Goal: Book appointment/travel/reservation

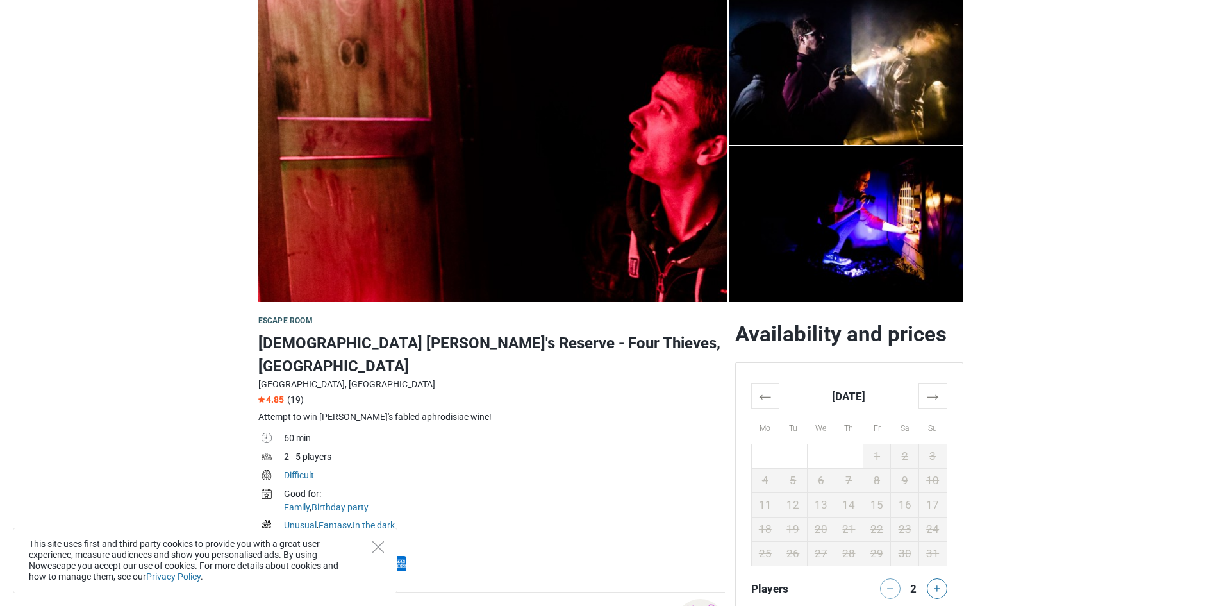
scroll to position [128, 0]
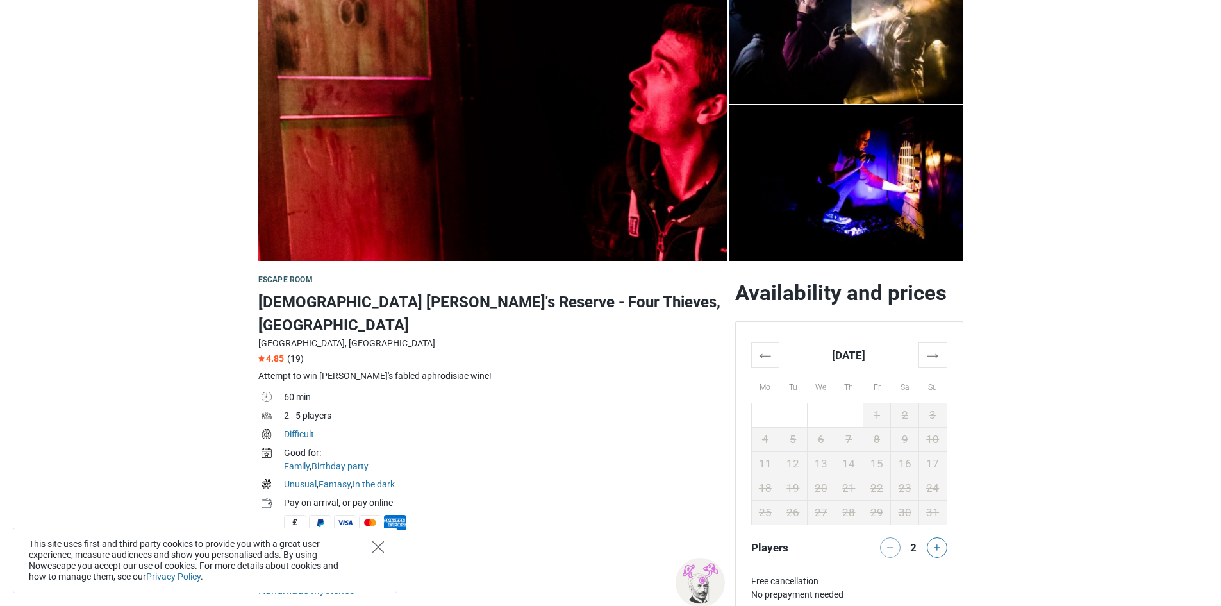
click at [379, 547] on icon "Close" at bounding box center [378, 547] width 12 height 12
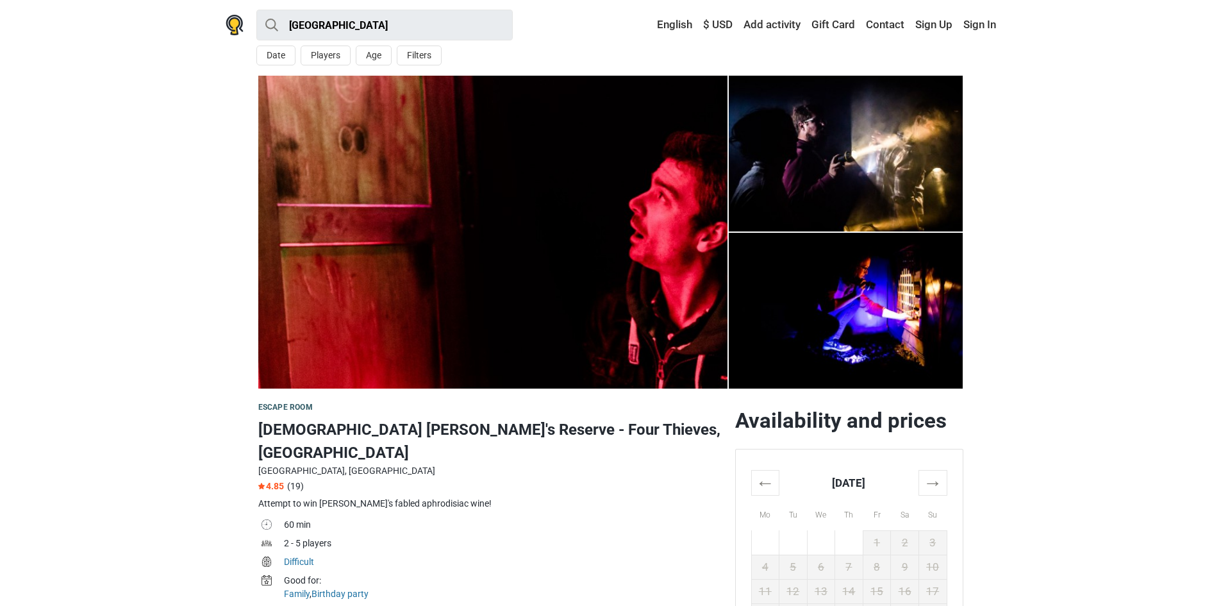
scroll to position [0, 0]
click at [271, 56] on button "Date" at bounding box center [275, 56] width 39 height 20
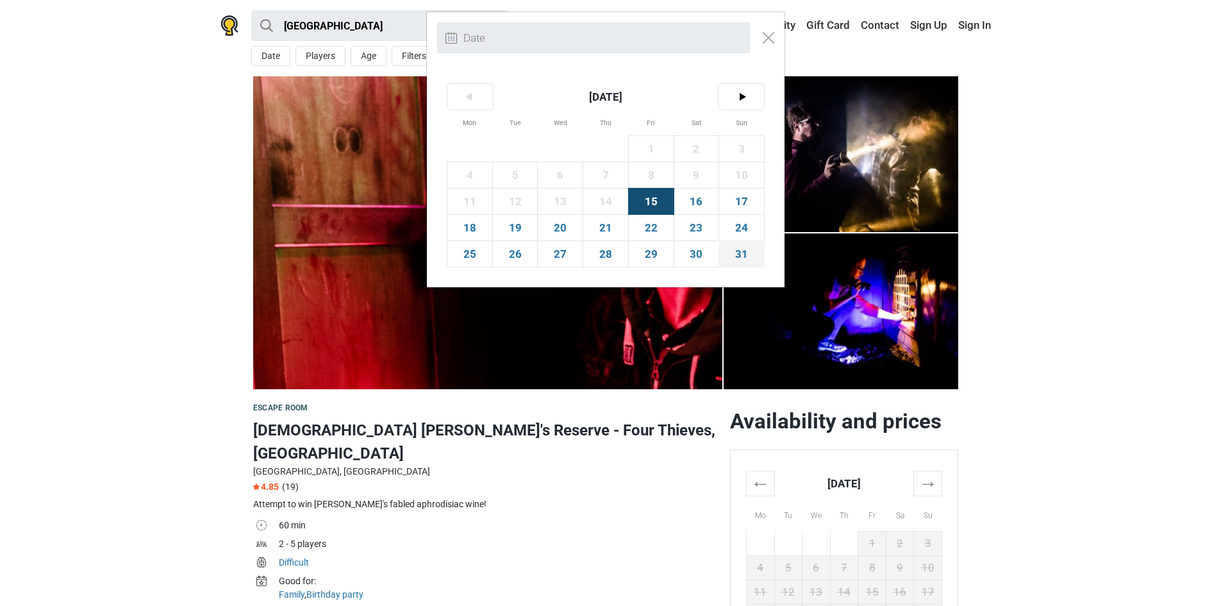
click at [752, 256] on span "31" at bounding box center [741, 254] width 45 height 26
type input "[DATE] (Sun)"
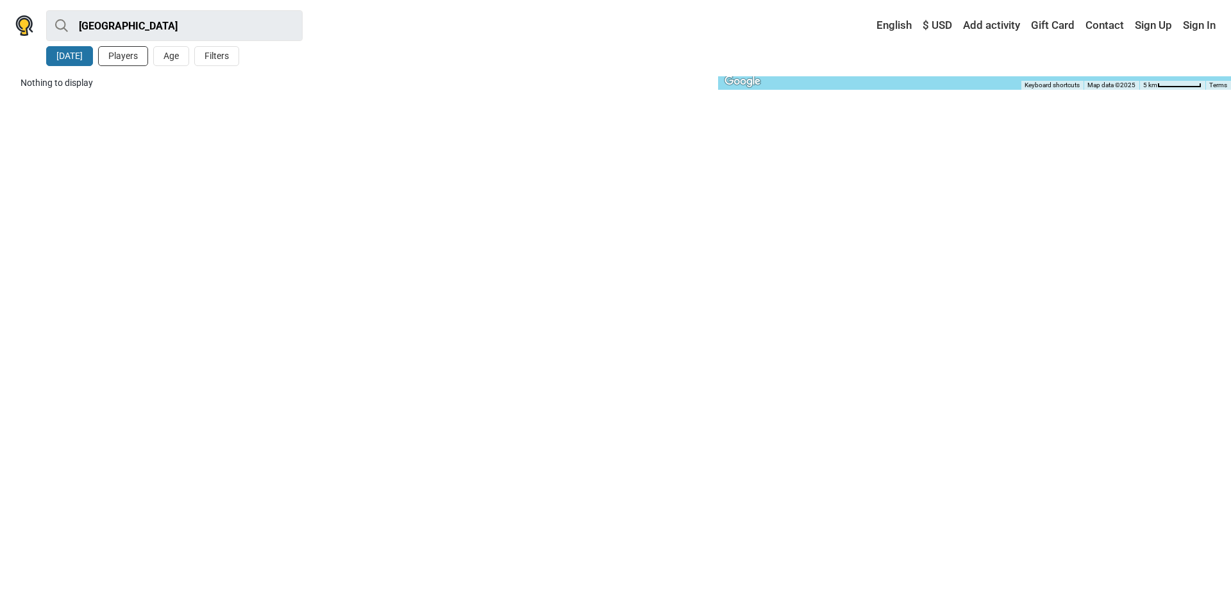
click at [122, 56] on button "Players" at bounding box center [123, 56] width 50 height 20
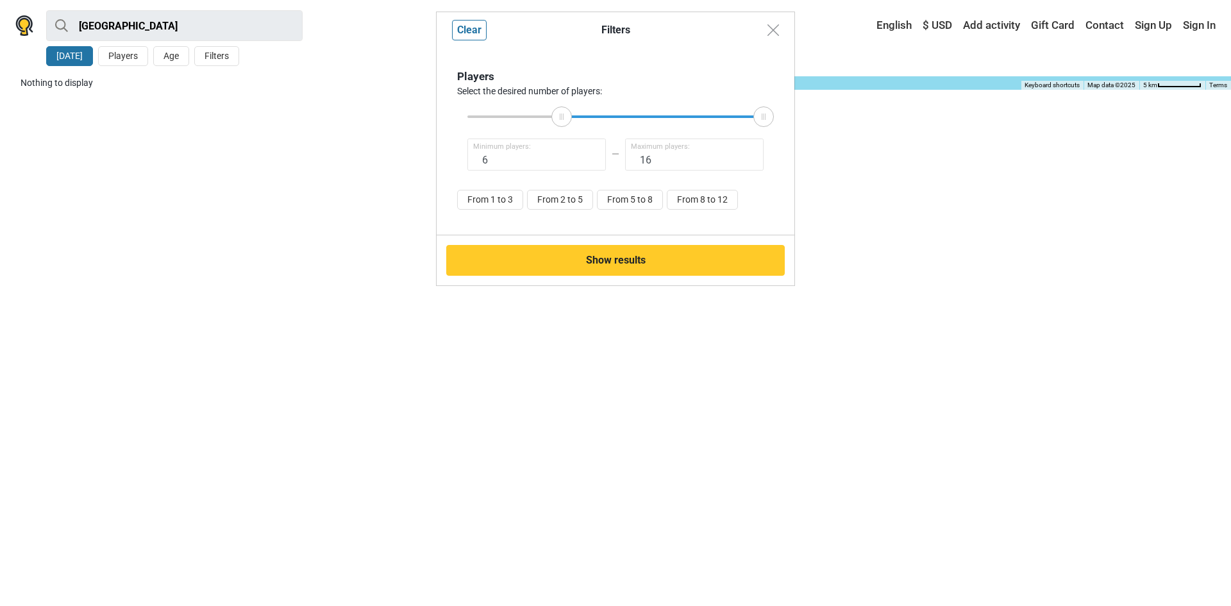
drag, startPoint x: 468, startPoint y: 115, endPoint x: 561, endPoint y: 119, distance: 93.6
click at [561, 119] on icon at bounding box center [561, 116] width 19 height 6
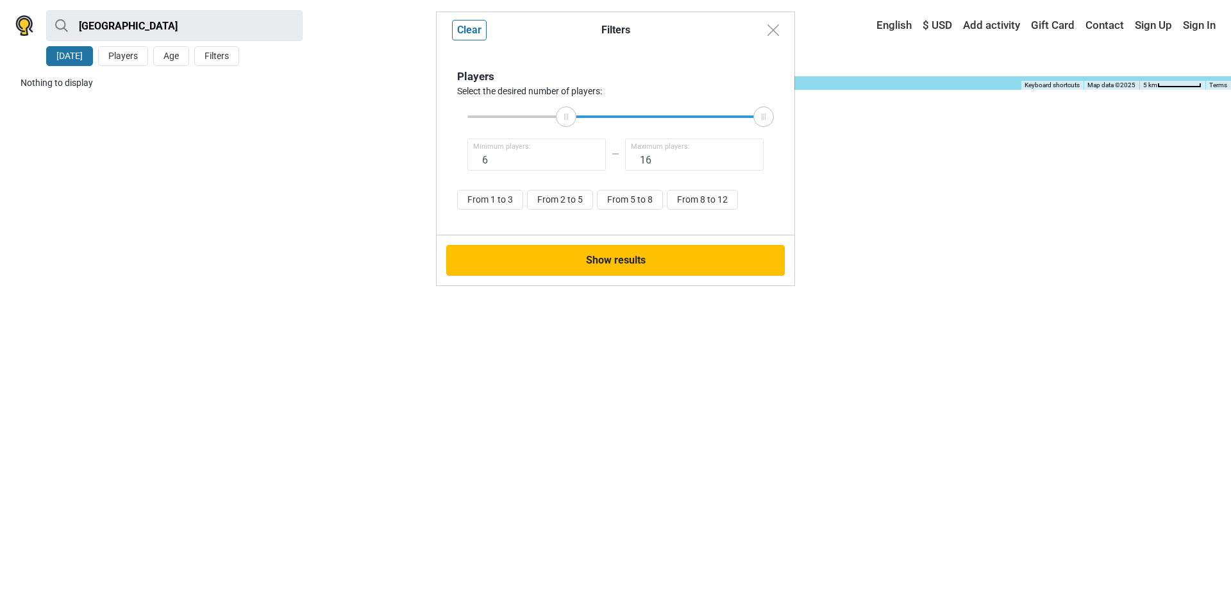
click at [611, 263] on button "Show results" at bounding box center [615, 260] width 338 height 31
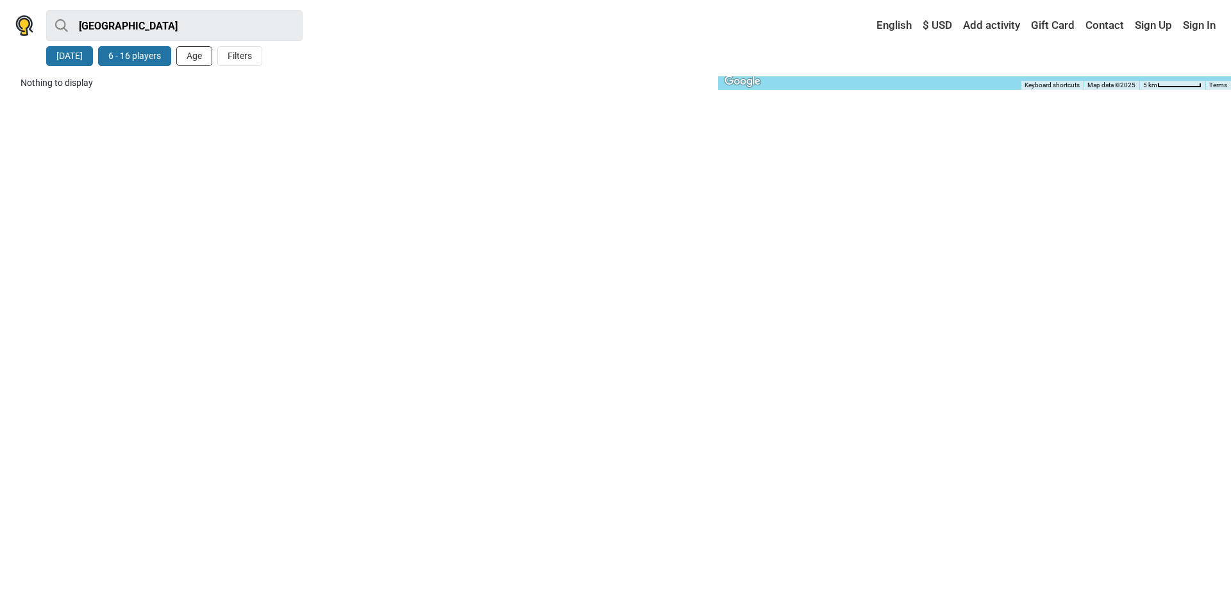
click at [191, 56] on button "Age" at bounding box center [194, 56] width 36 height 20
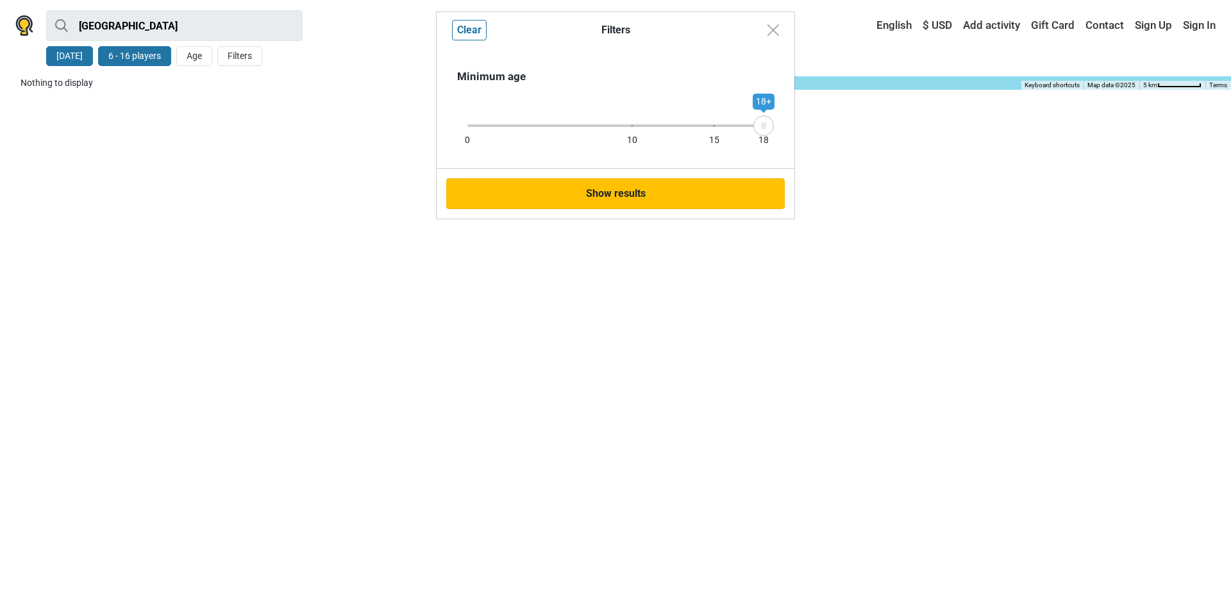
click at [595, 189] on button "Show results" at bounding box center [615, 193] width 338 height 31
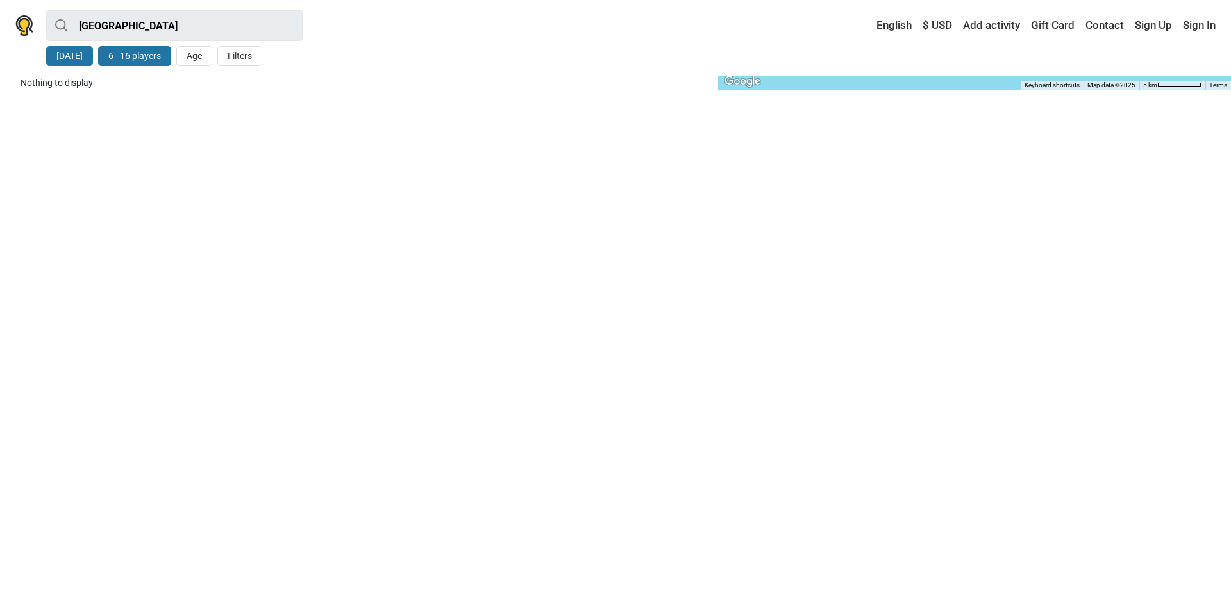
click at [132, 53] on button "6 - 16 players" at bounding box center [134, 56] width 73 height 20
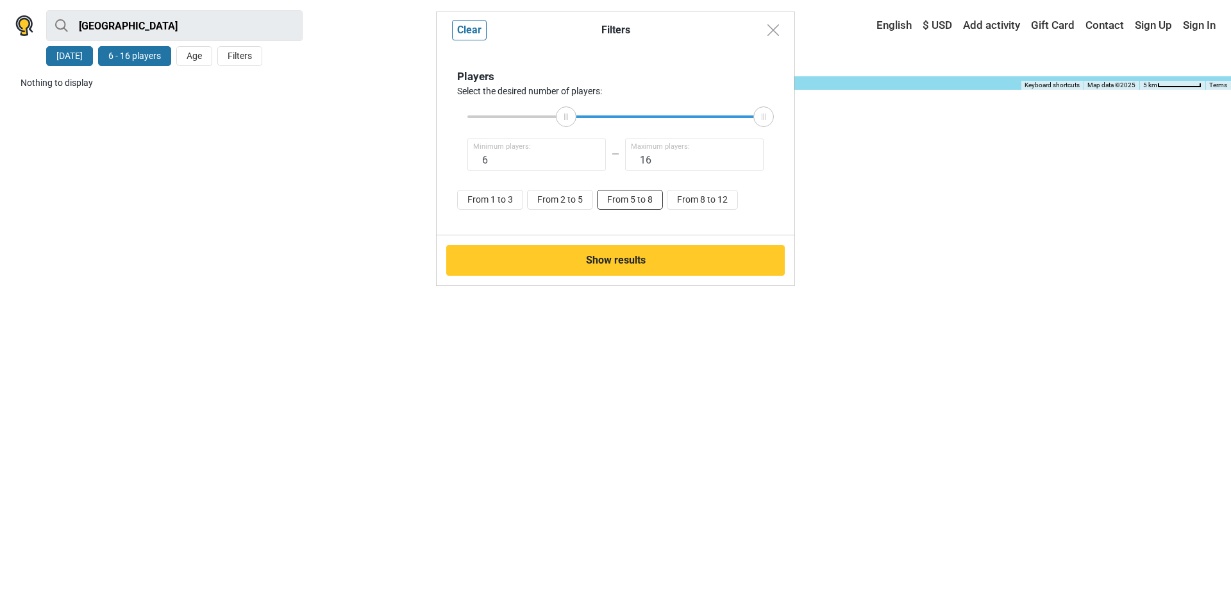
click at [638, 204] on button "From 5 to 8" at bounding box center [630, 200] width 66 height 20
type input "5"
type input "8"
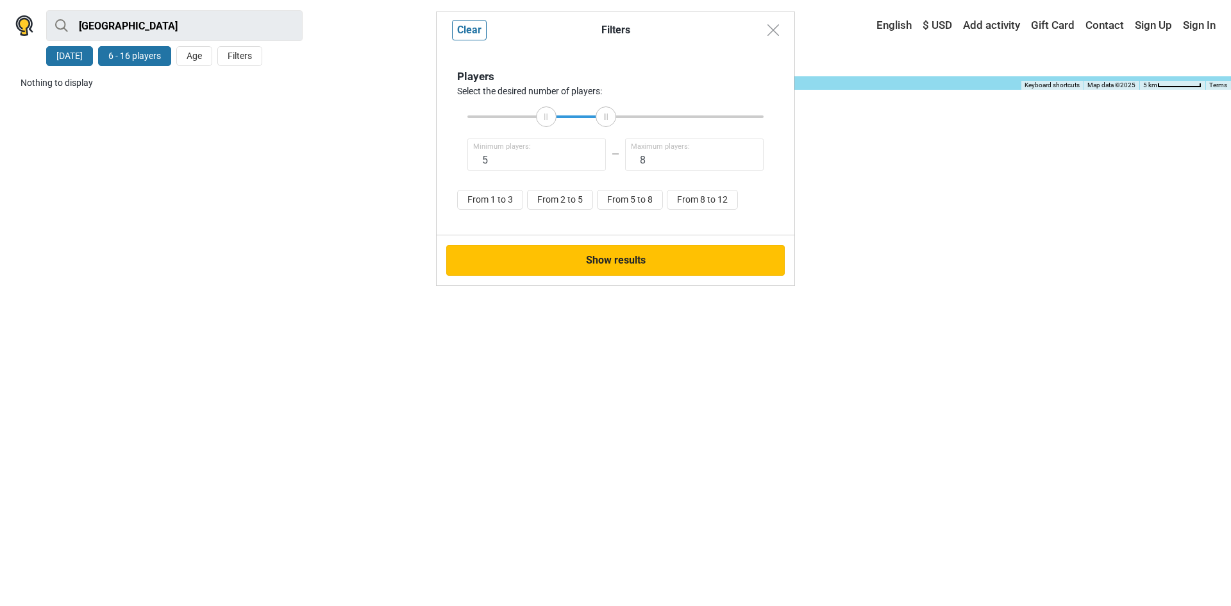
click at [627, 258] on button "Show results" at bounding box center [615, 260] width 338 height 31
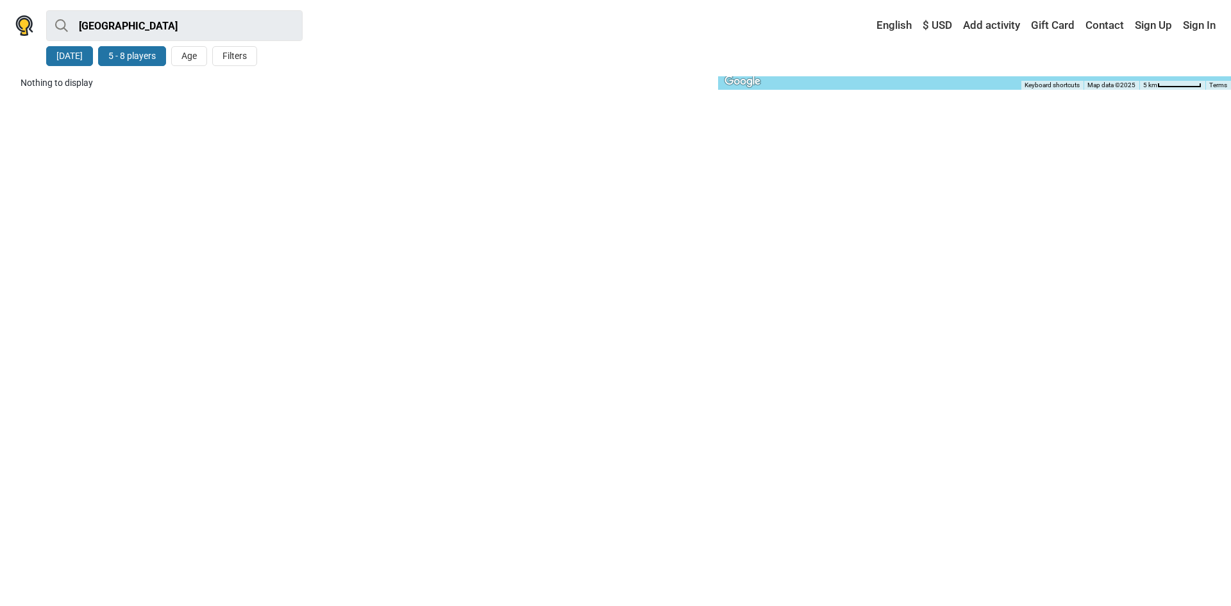
click at [71, 62] on button "[DATE]" at bounding box center [69, 56] width 47 height 20
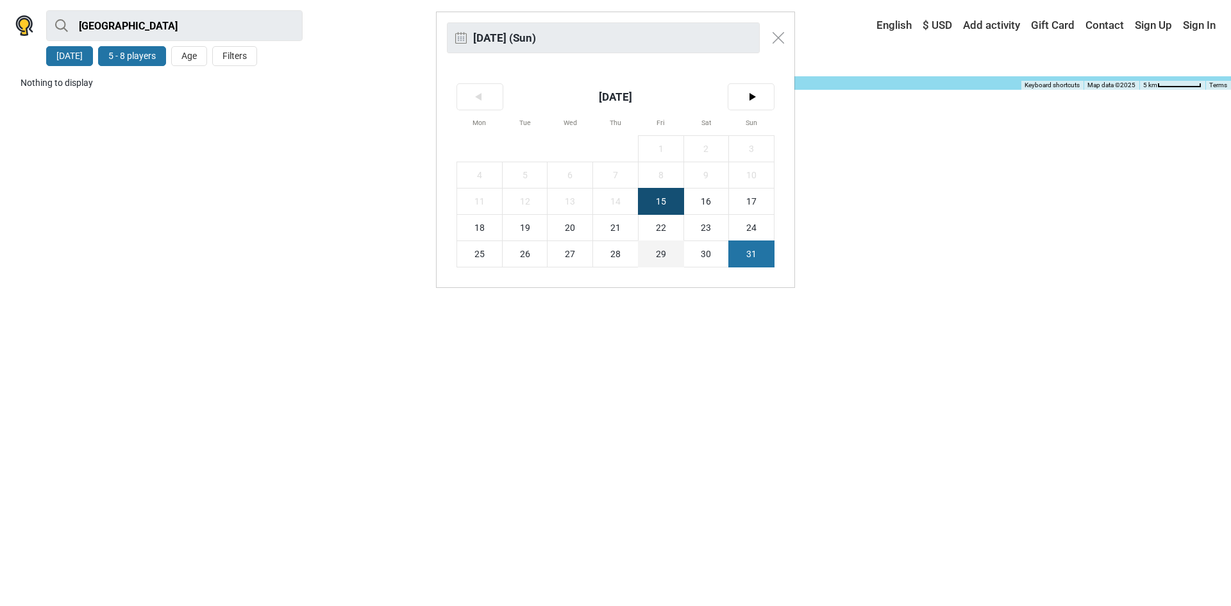
click at [663, 251] on span "29" at bounding box center [660, 254] width 45 height 26
type input "[DATE] (Fri)"
